Goal: Task Accomplishment & Management: Manage account settings

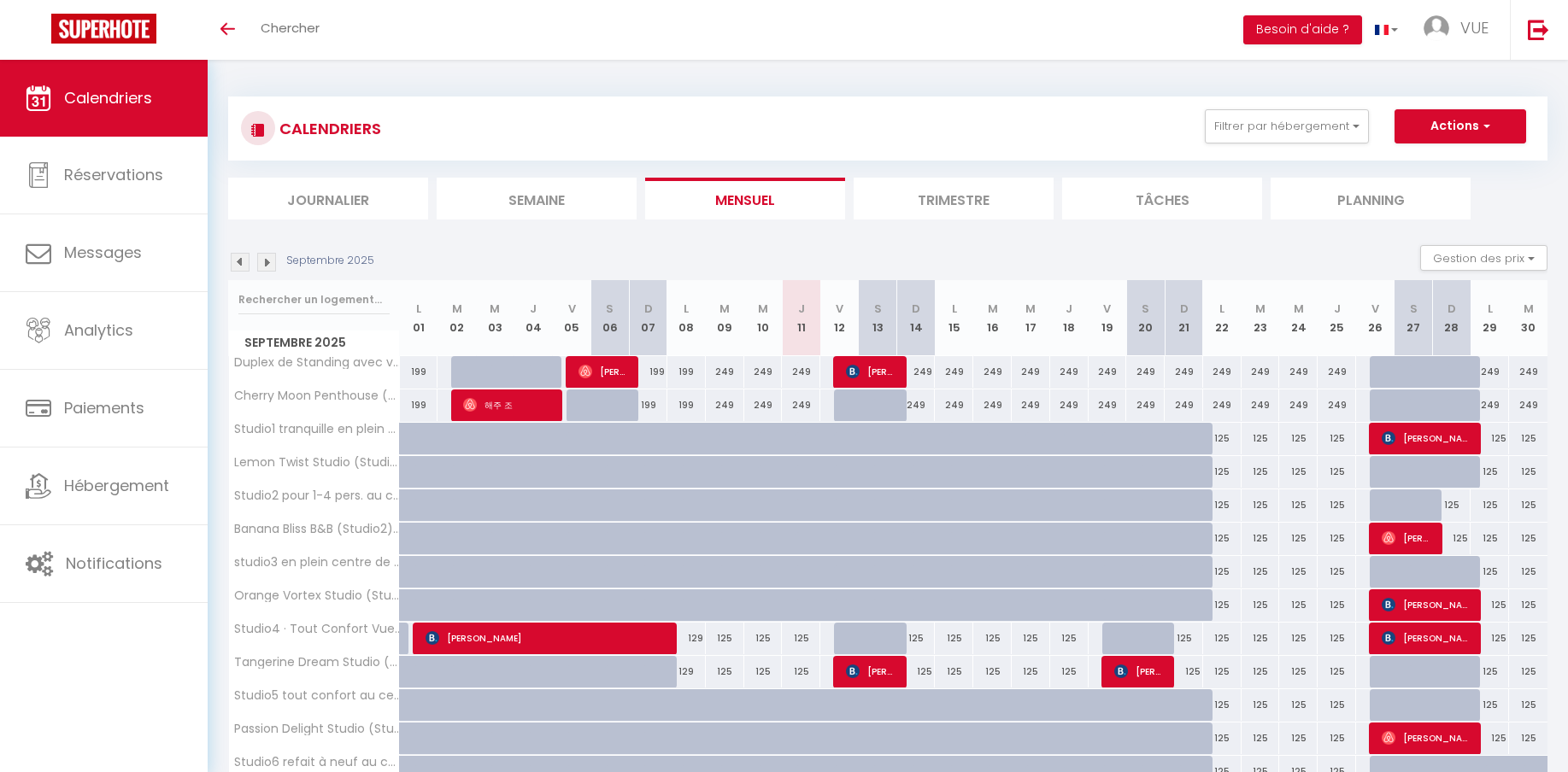
select select
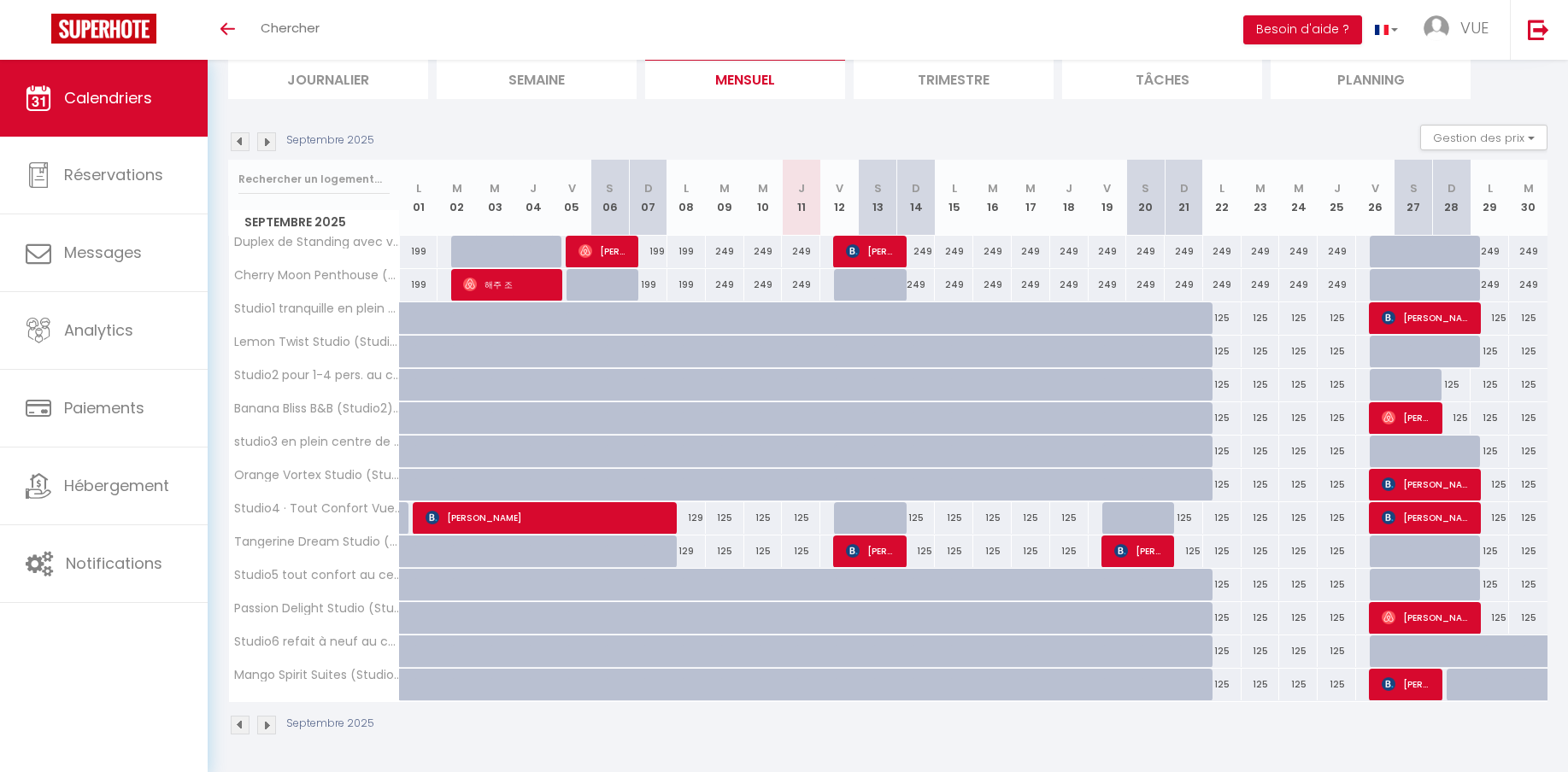
click at [1223, 519] on div "125" at bounding box center [1222, 518] width 39 height 31
type input "125"
select select "1"
type input "Lun 22 Septembre 2025"
type input "[DATE]"
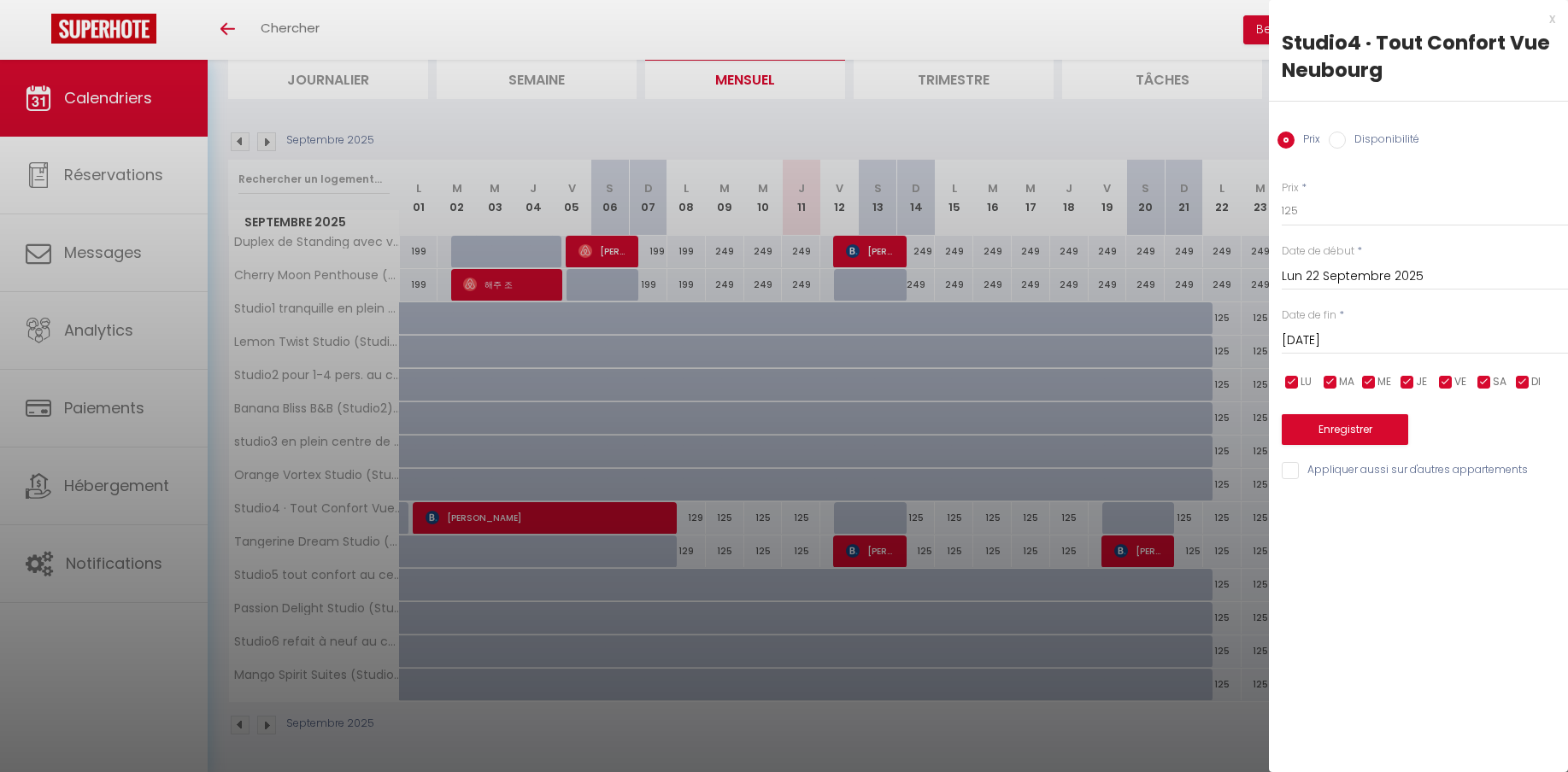
click at [1332, 141] on input "Disponibilité" at bounding box center [1337, 140] width 17 height 17
radio input "true"
radio input "false"
select select "0"
click option "Indisponible" at bounding box center [0, 0] width 0 height 0
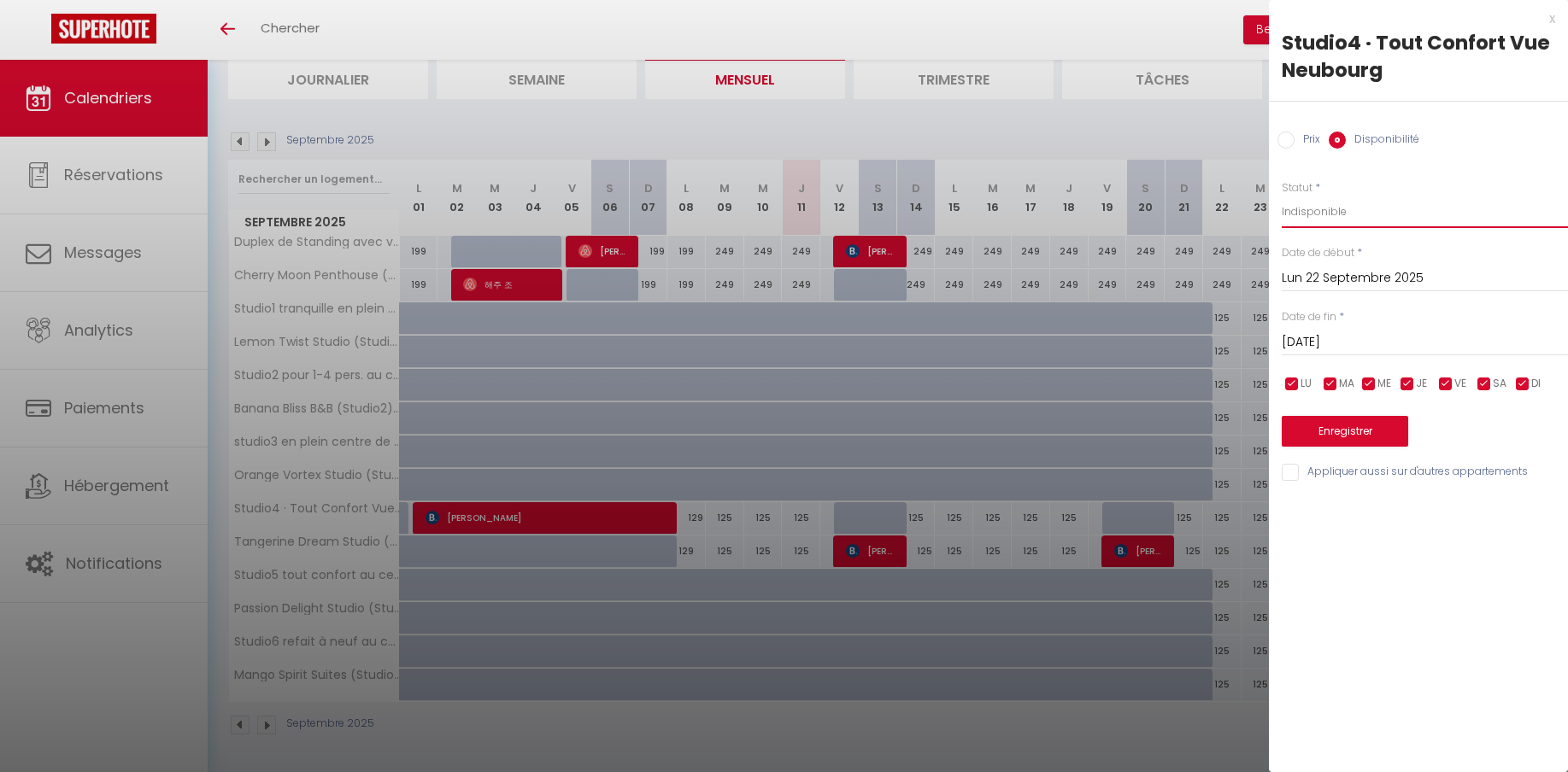
click option "Indisponible" at bounding box center [0, 0] width 0 height 0
click at [1362, 43] on div "Studio4 · Tout Confort Vue Neubourg" at bounding box center [1418, 55] width 274 height 55
click at [1403, 107] on div "Prix Disponibilité" at bounding box center [1417, 130] width 299 height 57
click at [1322, 277] on input "Lun 22 Septembre 2025" at bounding box center [1425, 278] width 287 height 22
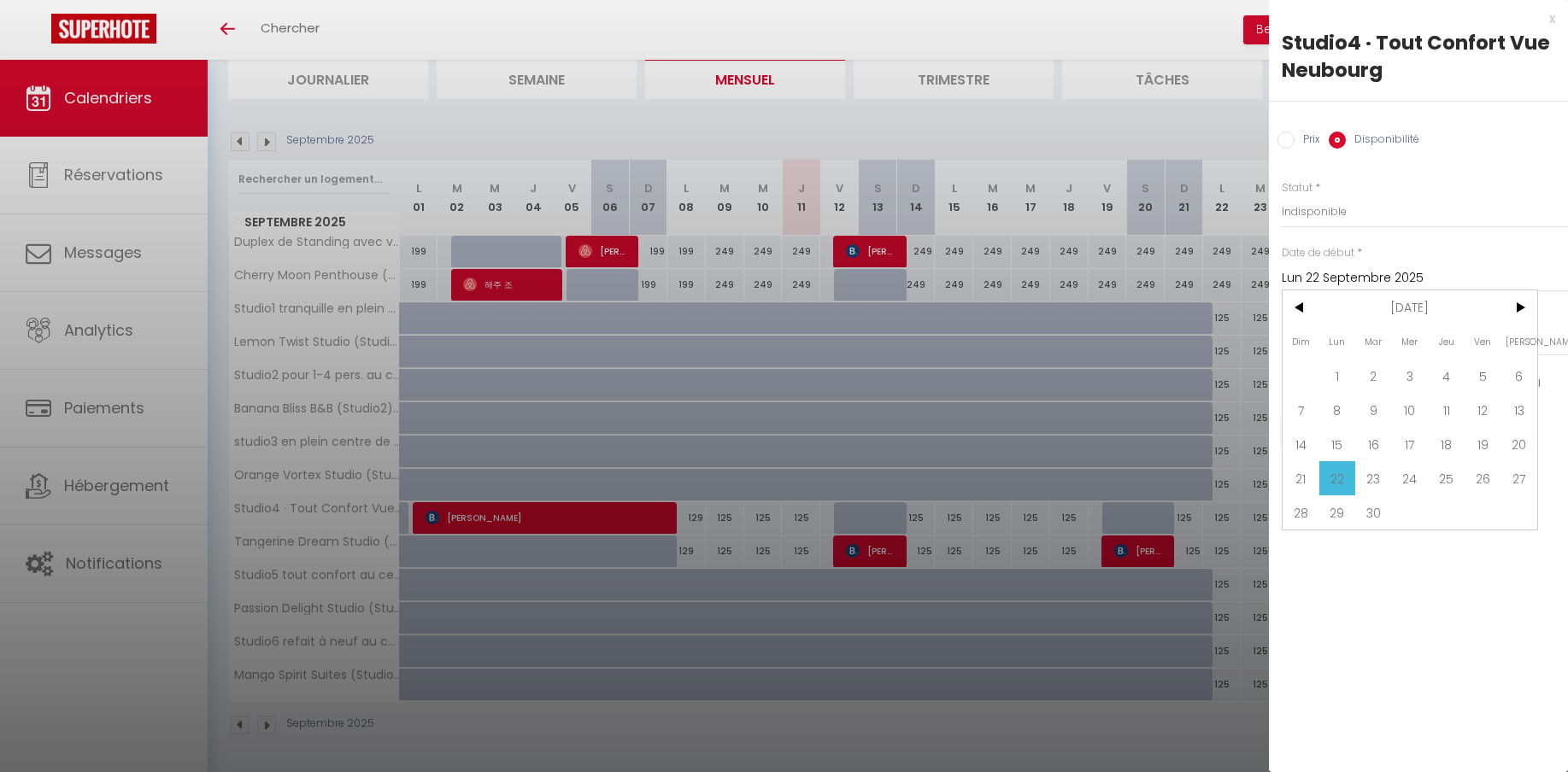
click at [1298, 487] on span "21" at bounding box center [1301, 478] width 37 height 34
click at [1304, 485] on div "x Studio4 · Tout Confort Vue Neubourg Prix Disponibilité Prix * 125 Statut * Di…" at bounding box center [1417, 250] width 299 height 500
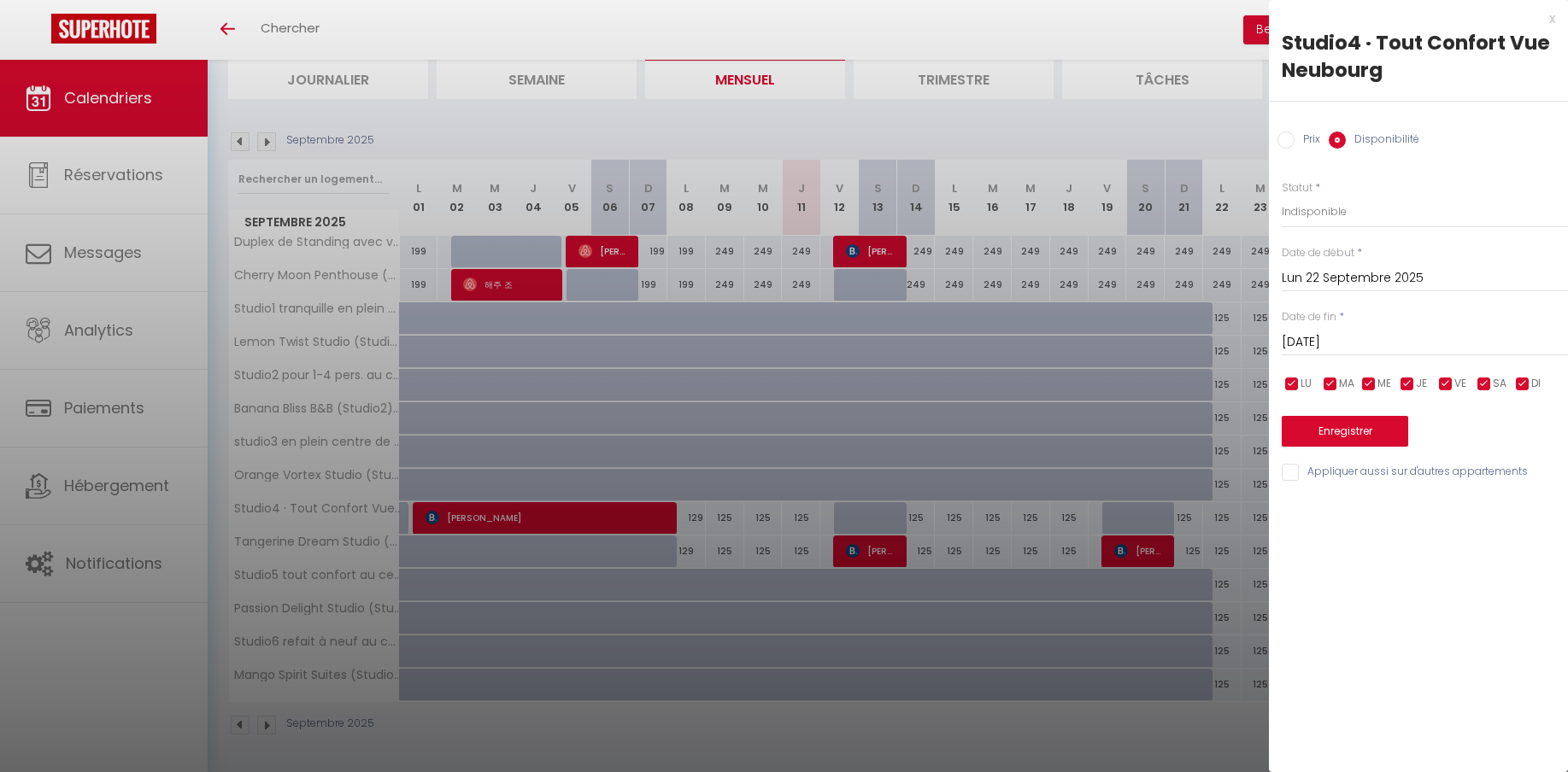
type input "Dim 21 Septembre 2025"
click at [1340, 345] on input "[DATE]" at bounding box center [1425, 343] width 287 height 22
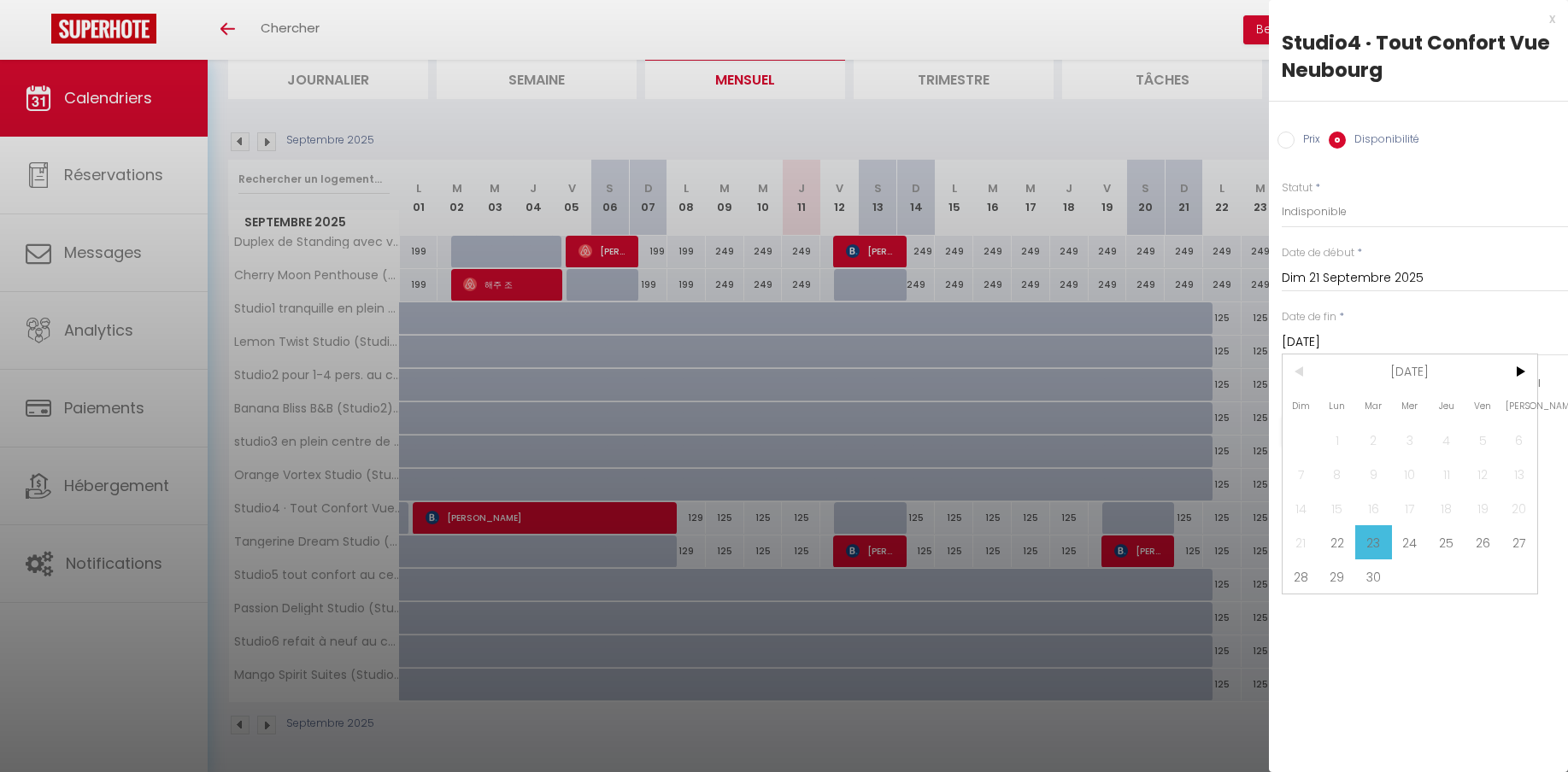
click at [1487, 551] on span "26" at bounding box center [1483, 542] width 37 height 34
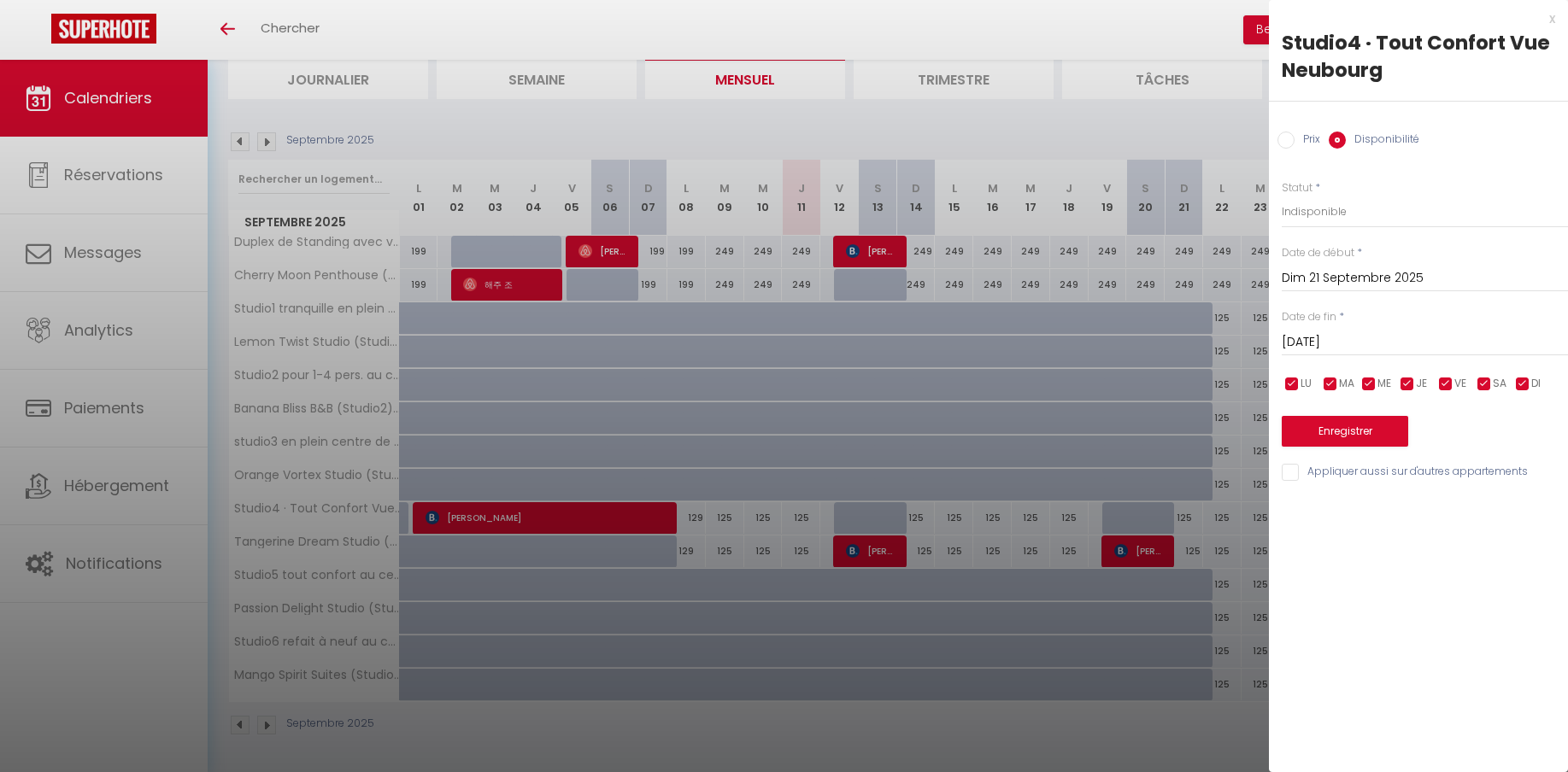
type input "Ven 26 Septembre 2025"
click at [1337, 432] on button "Enregistrer" at bounding box center [1344, 431] width 127 height 31
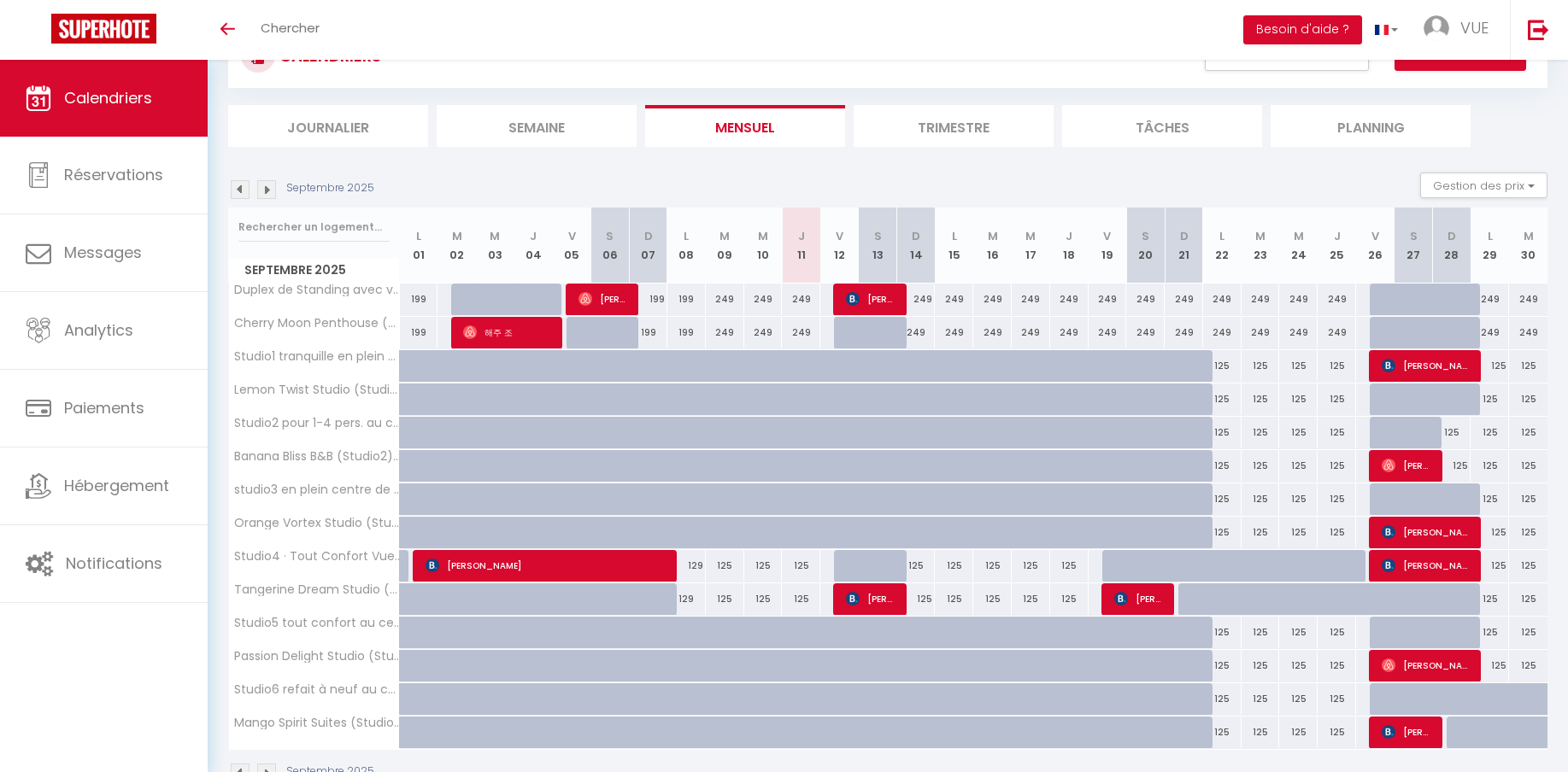
scroll to position [120, 0]
